Goal: Navigation & Orientation: Find specific page/section

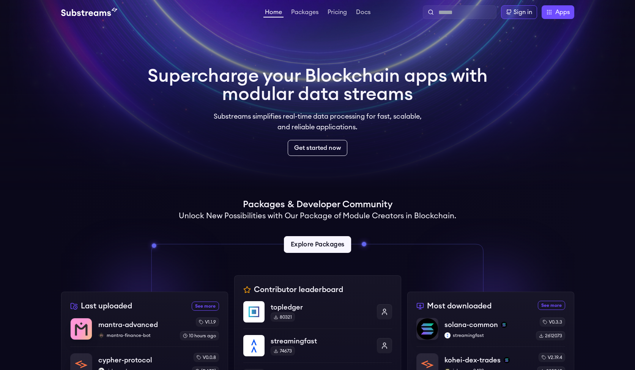
click at [324, 240] on link "Explore Packages" at bounding box center [317, 244] width 67 height 17
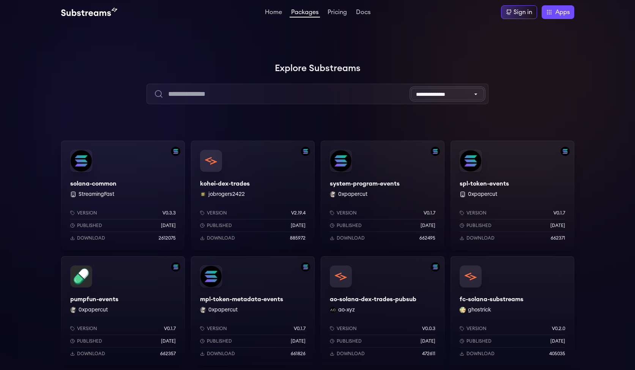
click at [430, 96] on select "**********" at bounding box center [447, 94] width 73 height 12
click at [340, 14] on link "Pricing" at bounding box center [337, 13] width 22 height 8
